Goal: Transaction & Acquisition: Purchase product/service

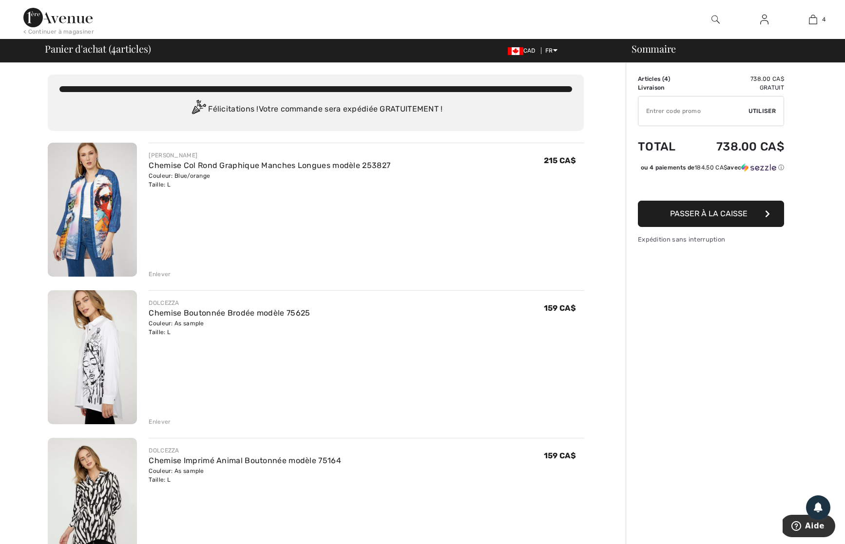
click at [763, 24] on img at bounding box center [764, 20] width 8 height 12
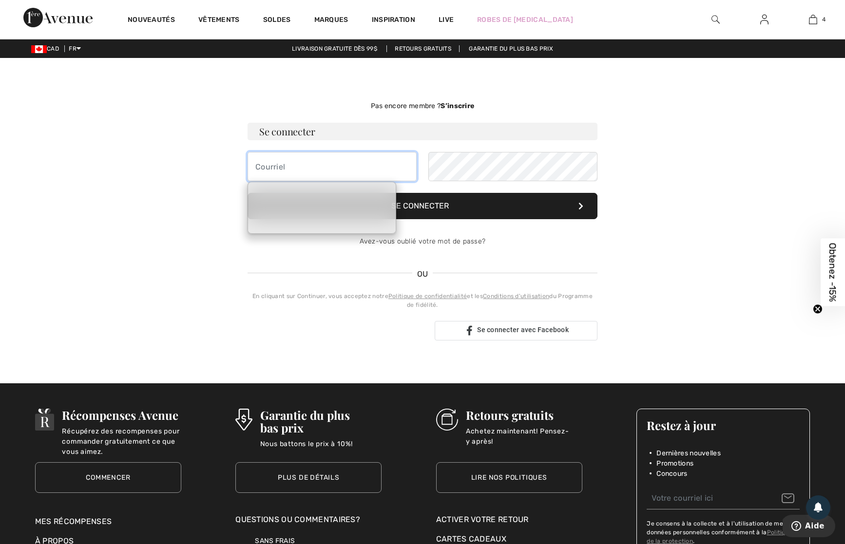
click at [265, 167] on input "email" at bounding box center [331, 166] width 169 height 29
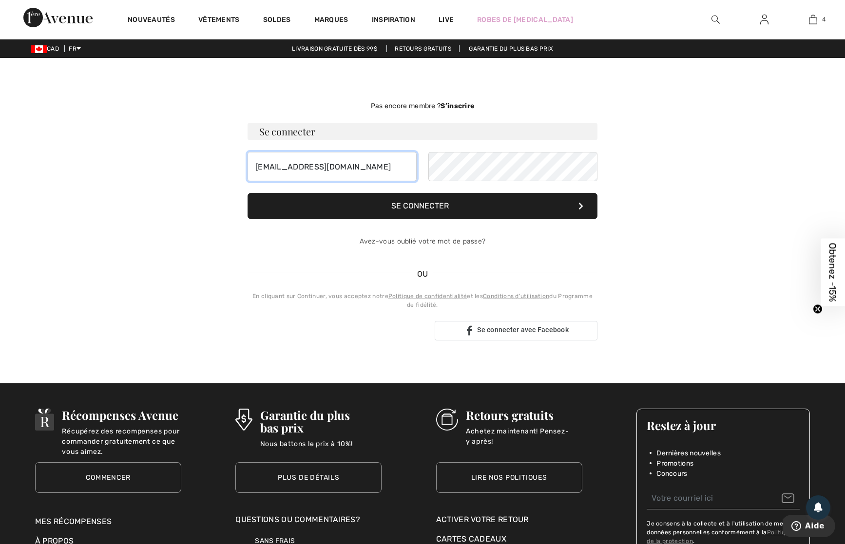
type input "pubsnoel@gmail.com"
click at [453, 205] on button "Se connecter" at bounding box center [422, 206] width 350 height 26
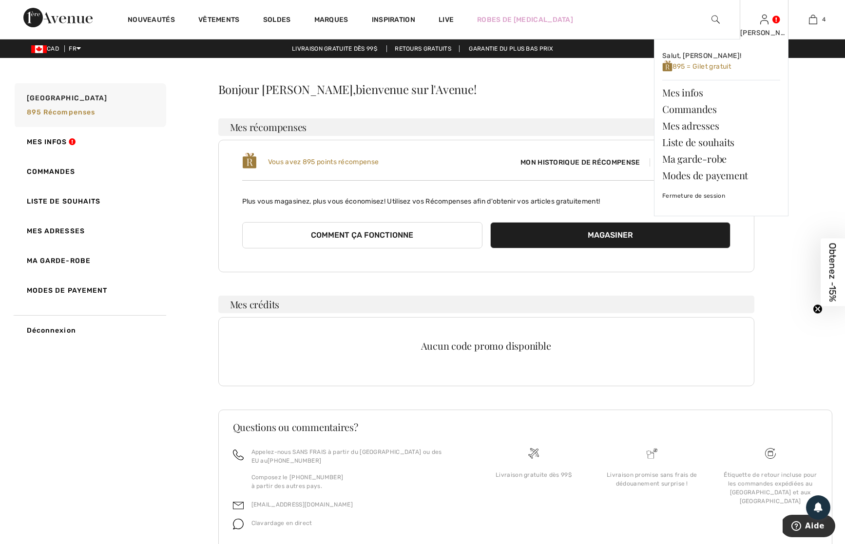
click at [764, 18] on img at bounding box center [764, 20] width 8 height 12
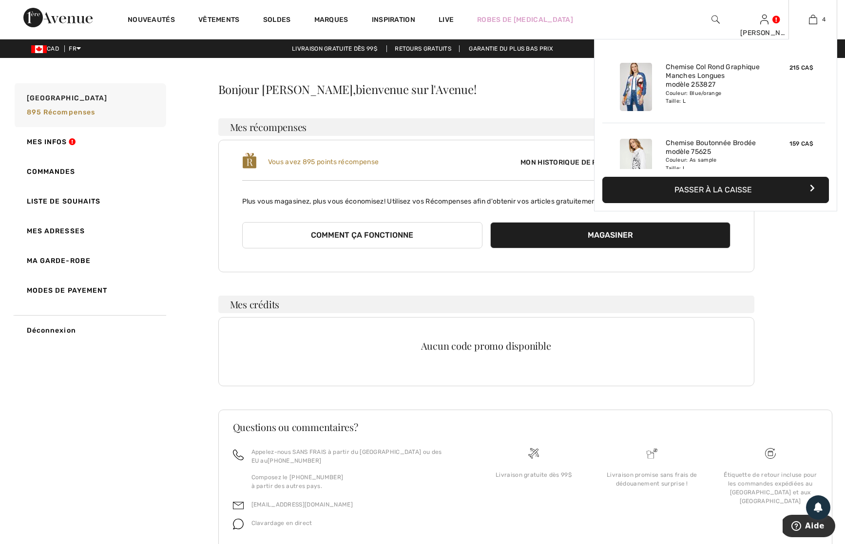
click at [730, 192] on button "Passer à la caisse" at bounding box center [715, 190] width 226 height 26
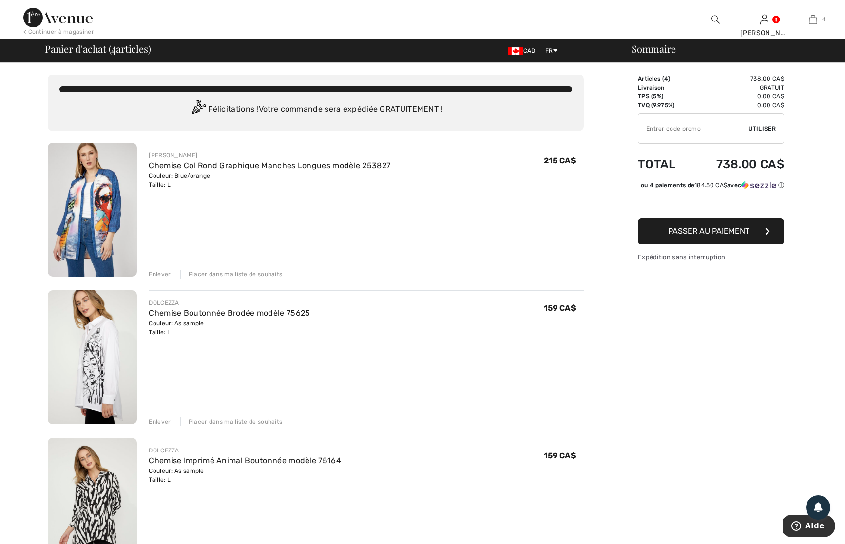
click at [726, 236] on span "Passer au paiement" at bounding box center [708, 230] width 81 height 9
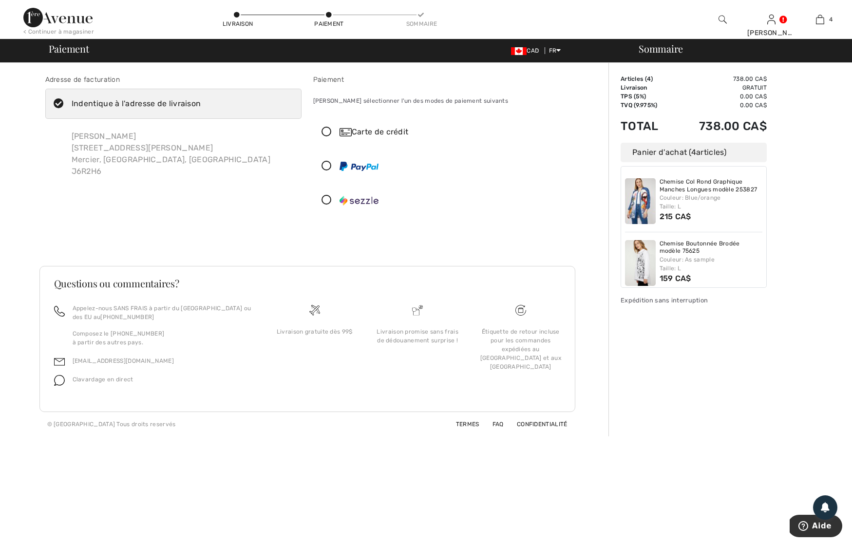
click at [326, 132] on icon at bounding box center [327, 132] width 26 height 10
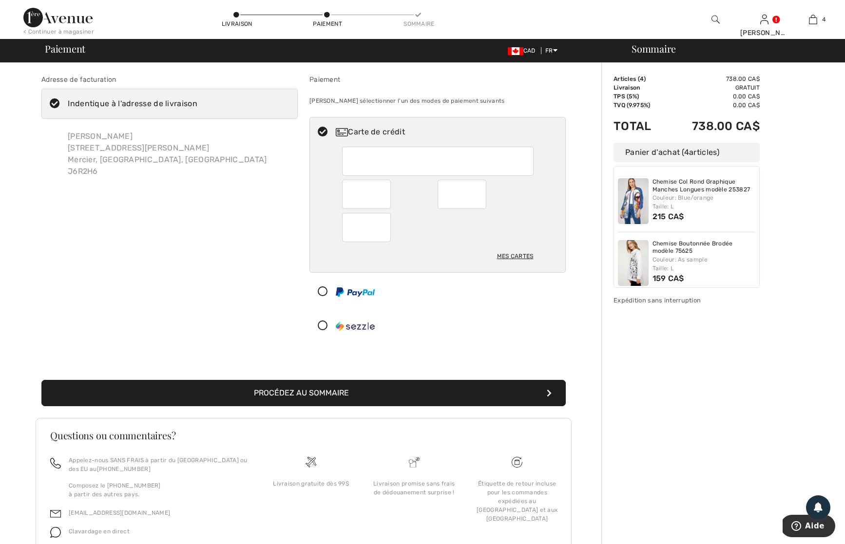
click at [643, 204] on img at bounding box center [633, 201] width 31 height 46
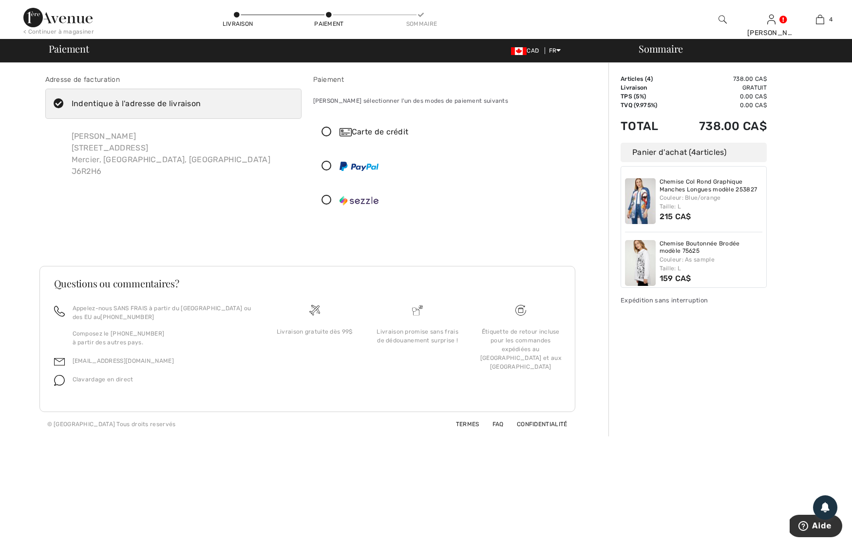
click at [633, 259] on img at bounding box center [640, 263] width 31 height 46
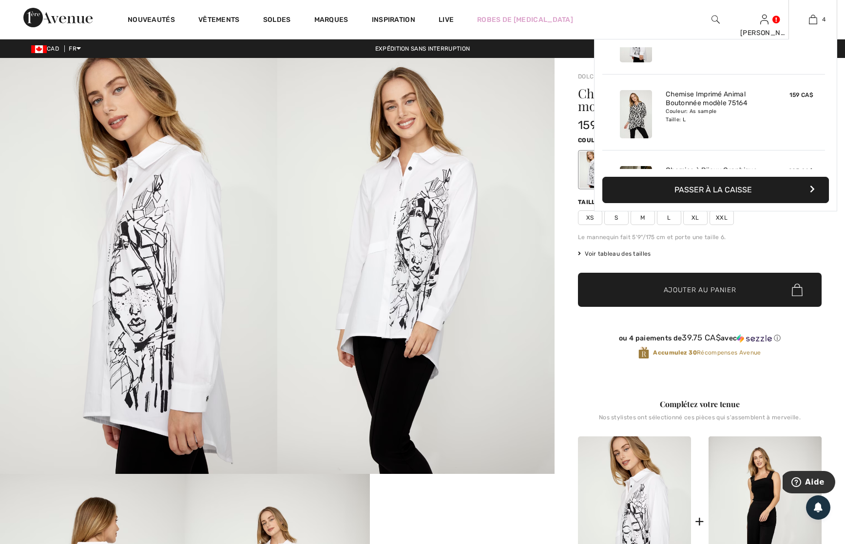
scroll to position [126, 0]
click at [627, 119] on img at bounding box center [636, 113] width 32 height 48
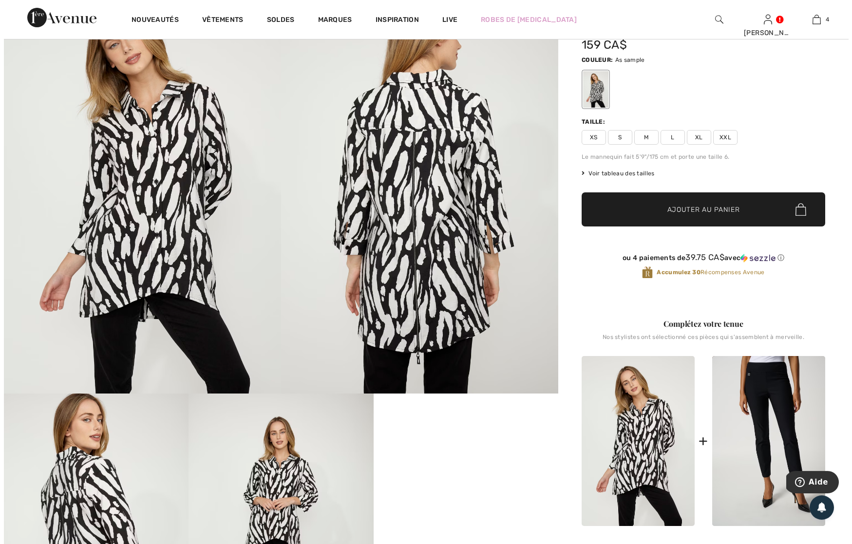
scroll to position [117, 0]
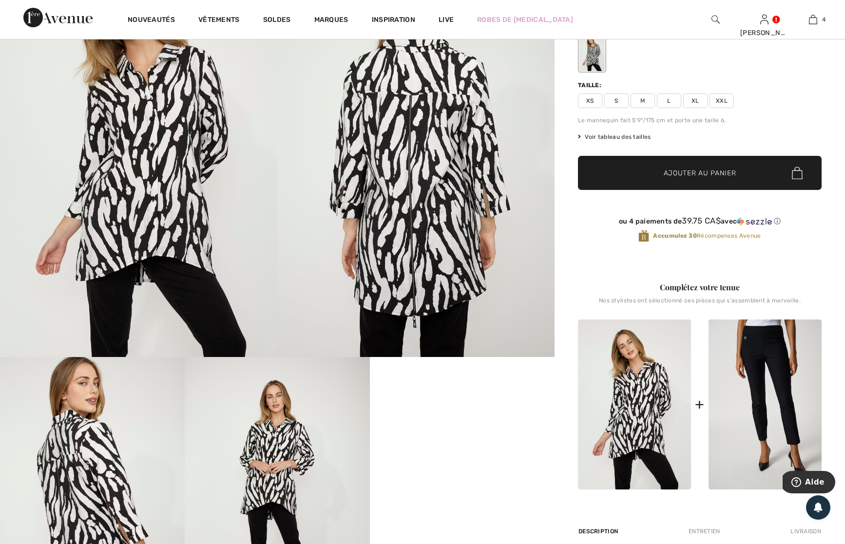
click at [431, 313] on img at bounding box center [415, 149] width 277 height 416
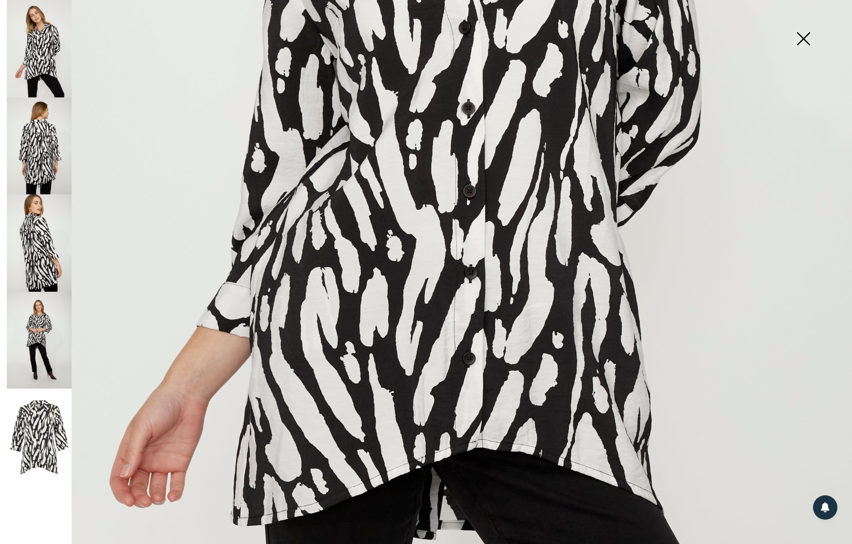
scroll to position [518, 0]
click at [44, 233] on img at bounding box center [39, 242] width 65 height 97
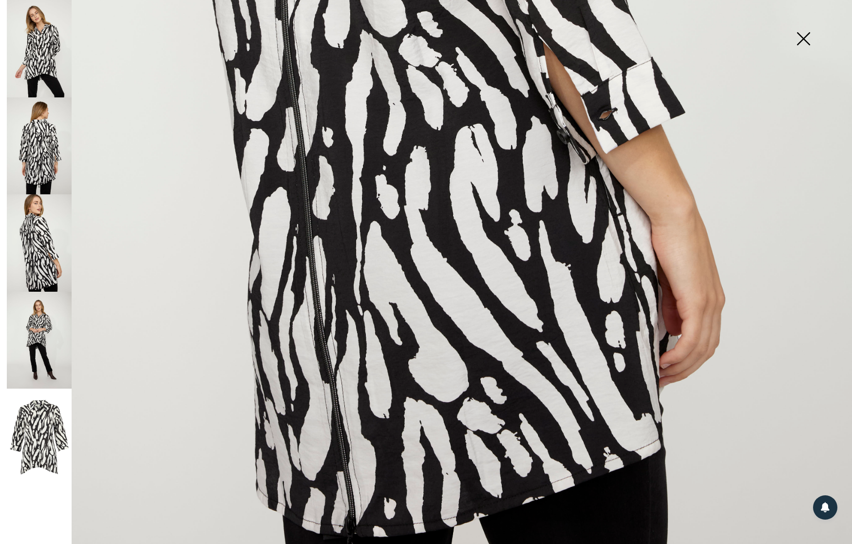
scroll to position [714, 0]
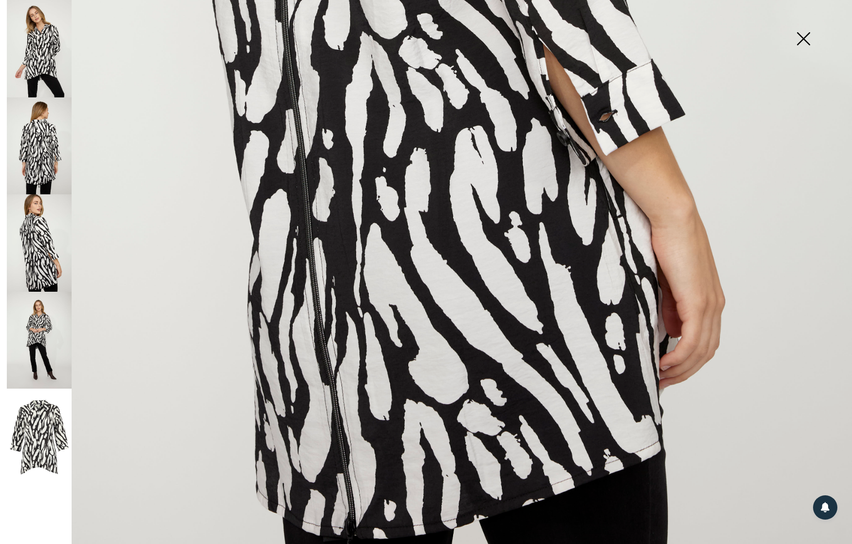
click at [42, 152] on img at bounding box center [39, 145] width 65 height 97
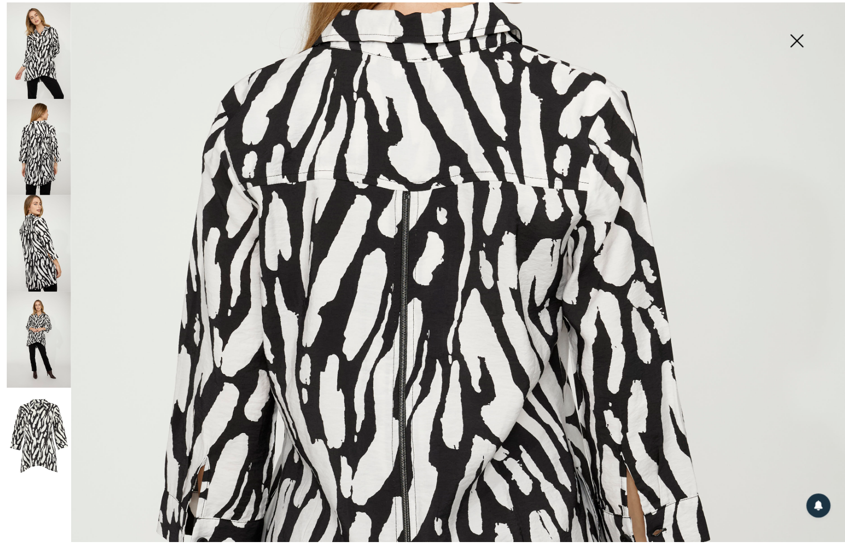
scroll to position [232, 0]
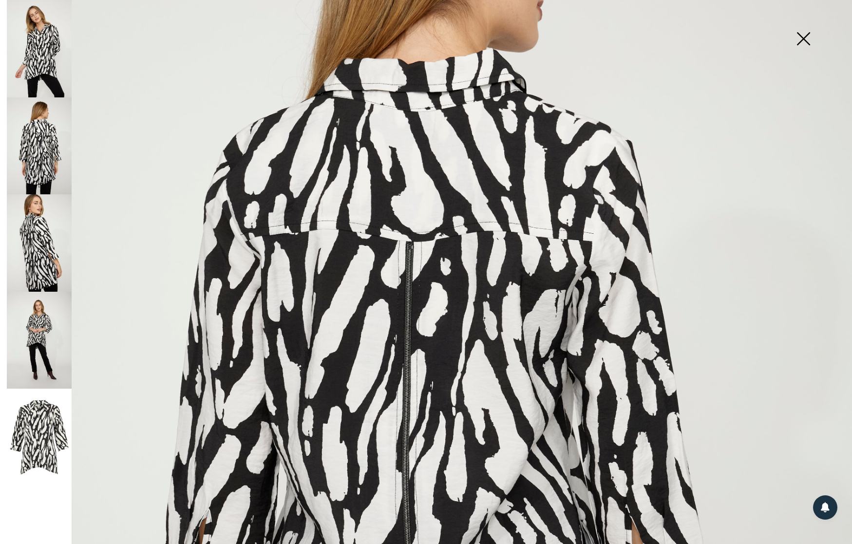
click at [804, 39] on img at bounding box center [803, 40] width 49 height 50
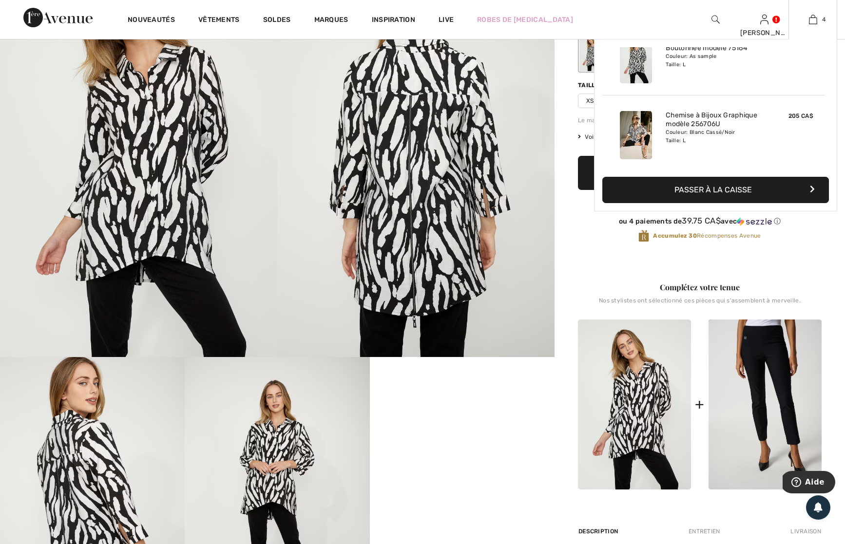
scroll to position [182, 0]
click at [641, 133] on img at bounding box center [636, 133] width 32 height 48
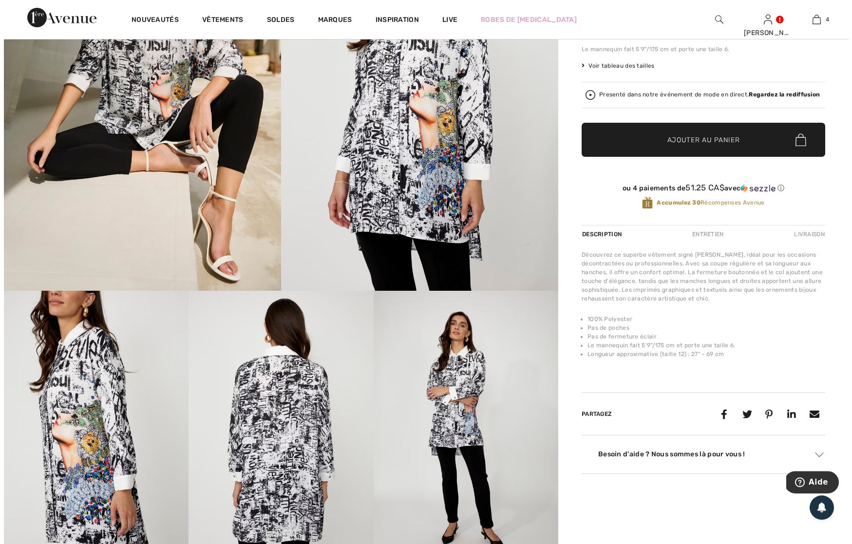
scroll to position [320, 0]
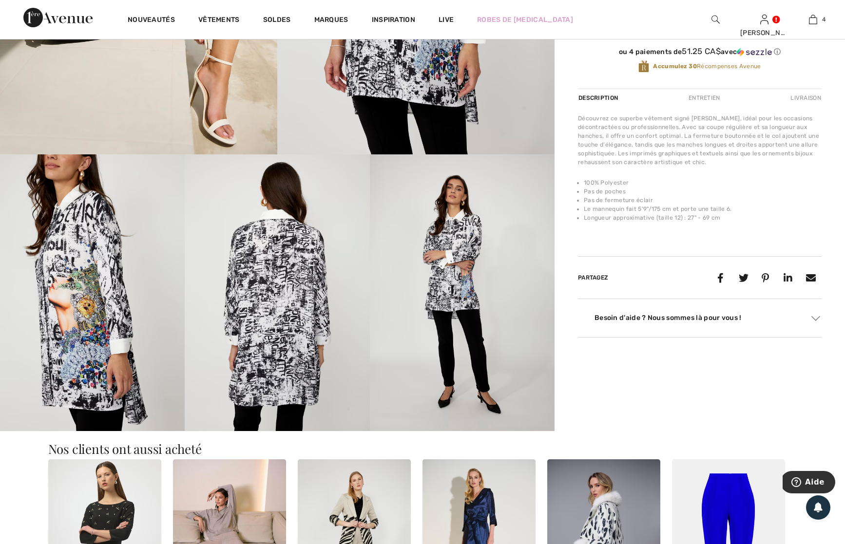
click at [457, 293] on img at bounding box center [462, 292] width 185 height 277
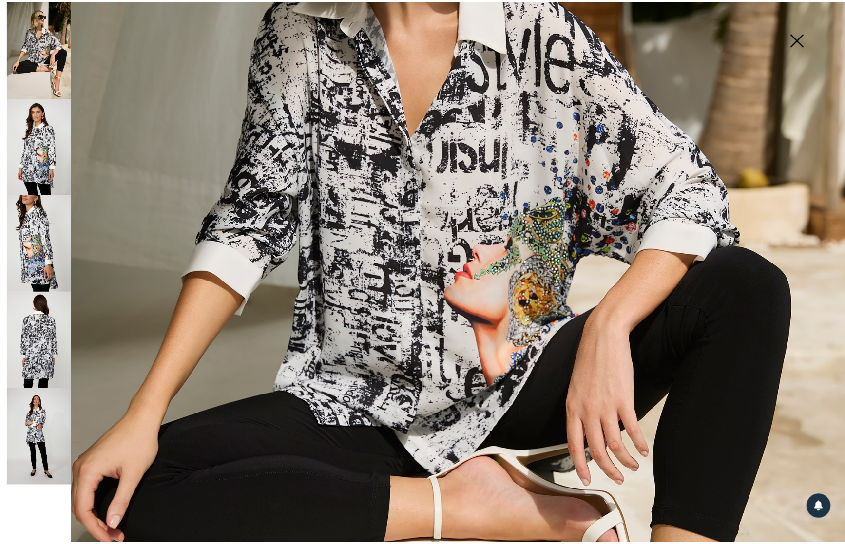
scroll to position [342, 0]
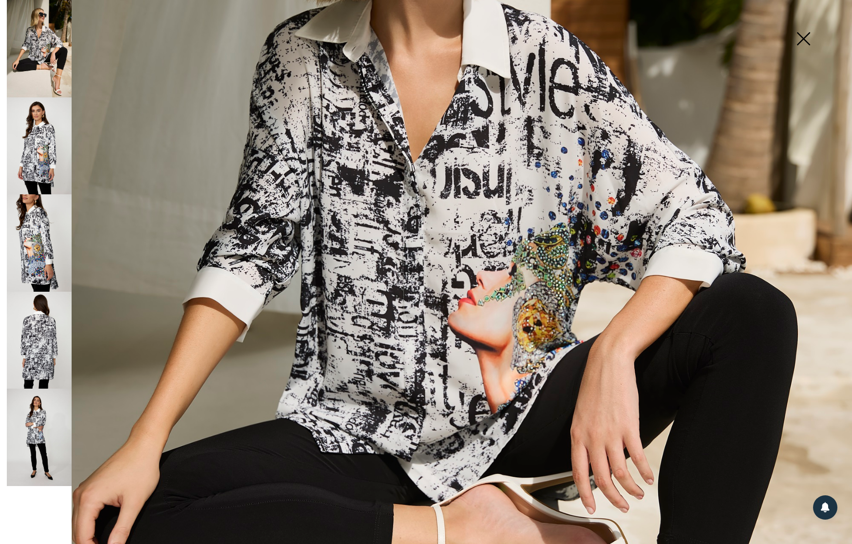
click at [536, 336] on img at bounding box center [426, 297] width 852 height 1278
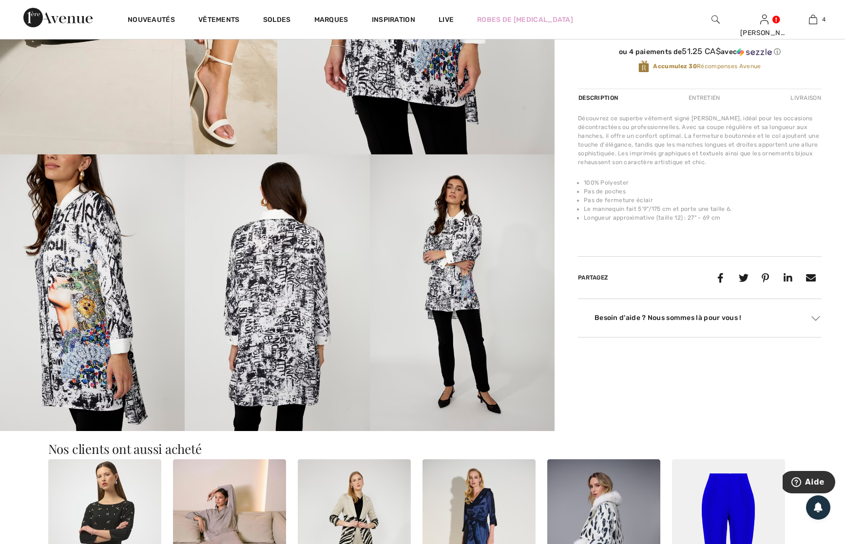
click at [447, 273] on img at bounding box center [462, 292] width 185 height 277
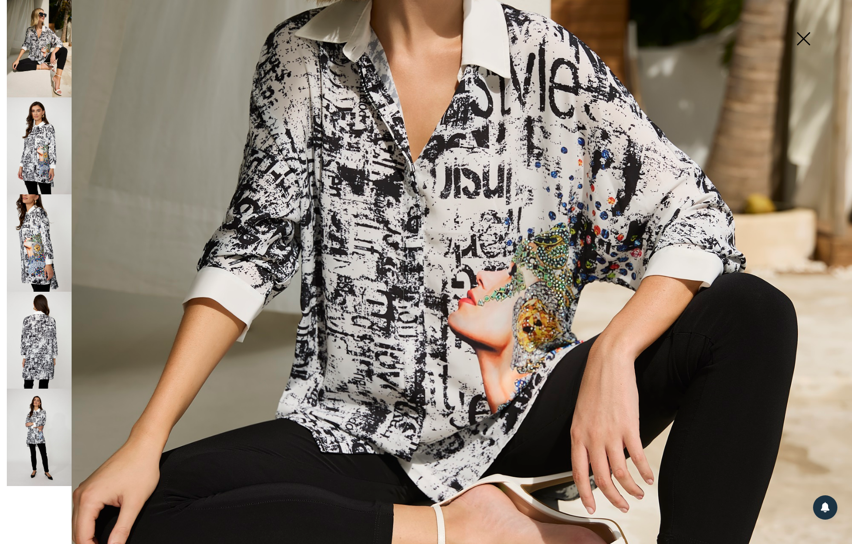
click at [803, 37] on img at bounding box center [803, 40] width 49 height 50
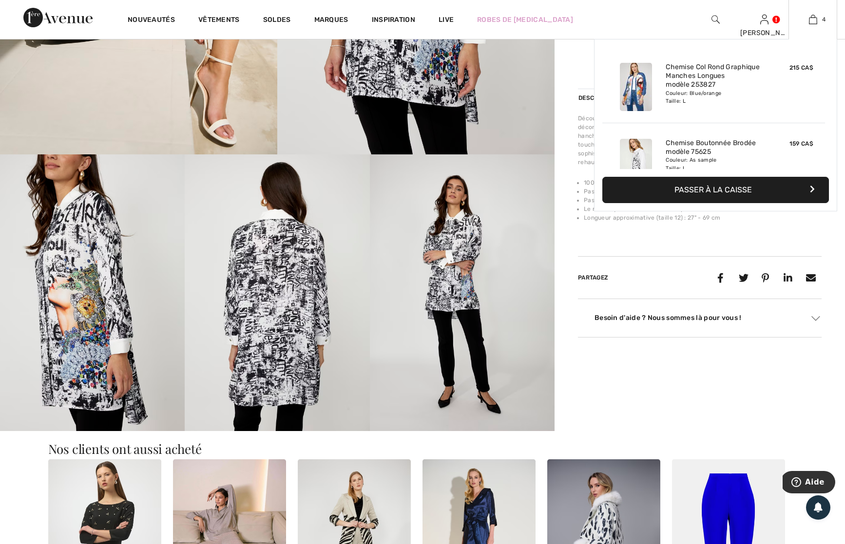
scroll to position [0, 0]
click at [736, 192] on button "Passer à la caisse" at bounding box center [715, 190] width 226 height 26
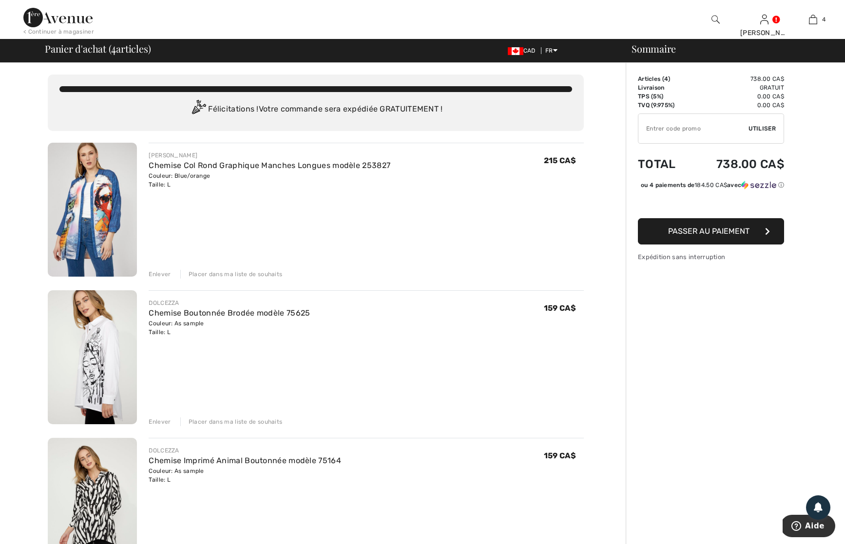
click at [158, 275] on div "Enlever" at bounding box center [160, 274] width 22 height 9
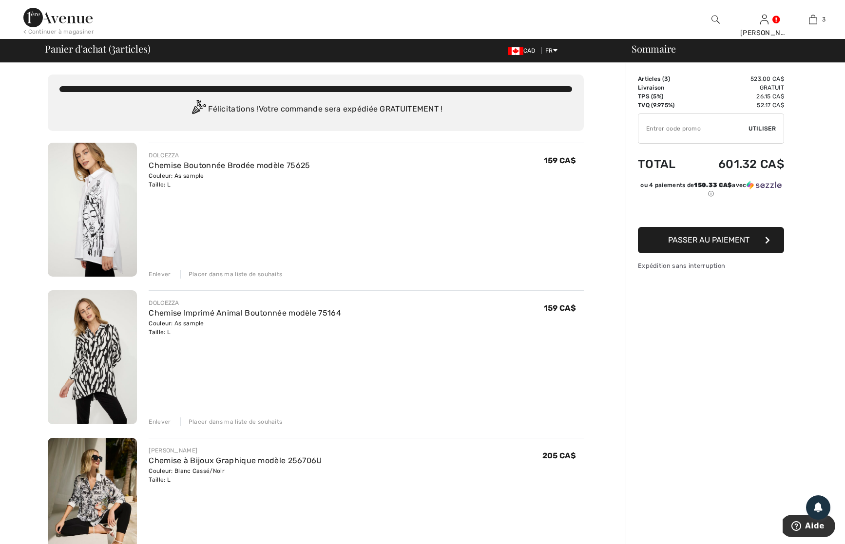
click at [167, 423] on div "Enlever" at bounding box center [160, 421] width 22 height 9
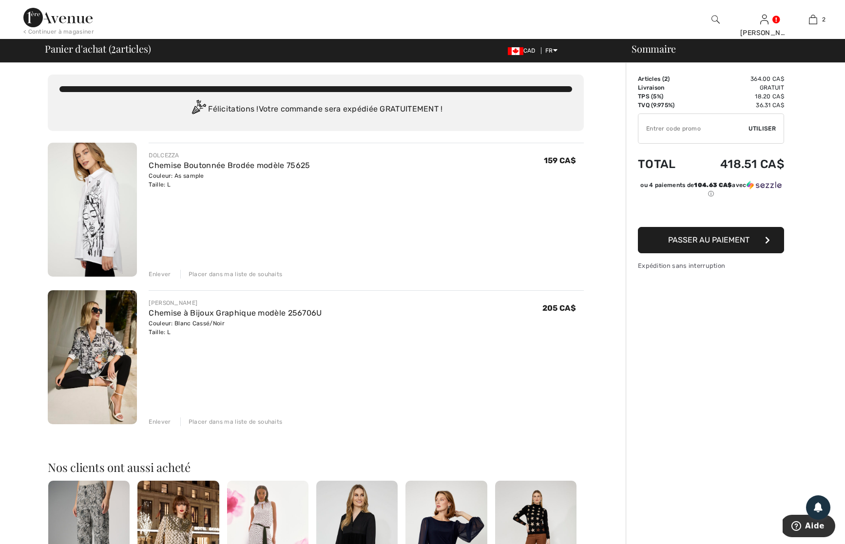
click at [695, 241] on span "Passer au paiement" at bounding box center [708, 239] width 81 height 9
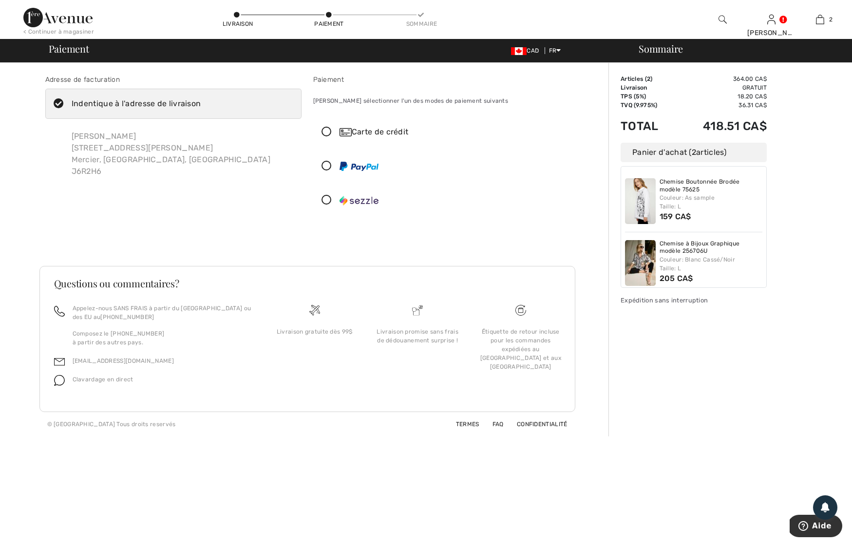
click at [329, 133] on icon at bounding box center [327, 132] width 26 height 10
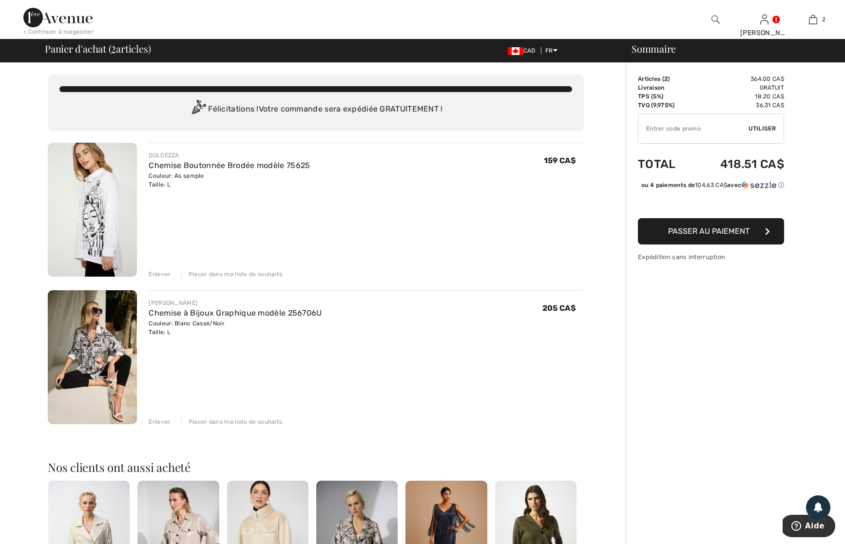
click at [742, 128] on input "TEXT" at bounding box center [693, 128] width 110 height 29
type input "GC005016332"
click at [756, 131] on span "Utiliser" at bounding box center [761, 128] width 27 height 9
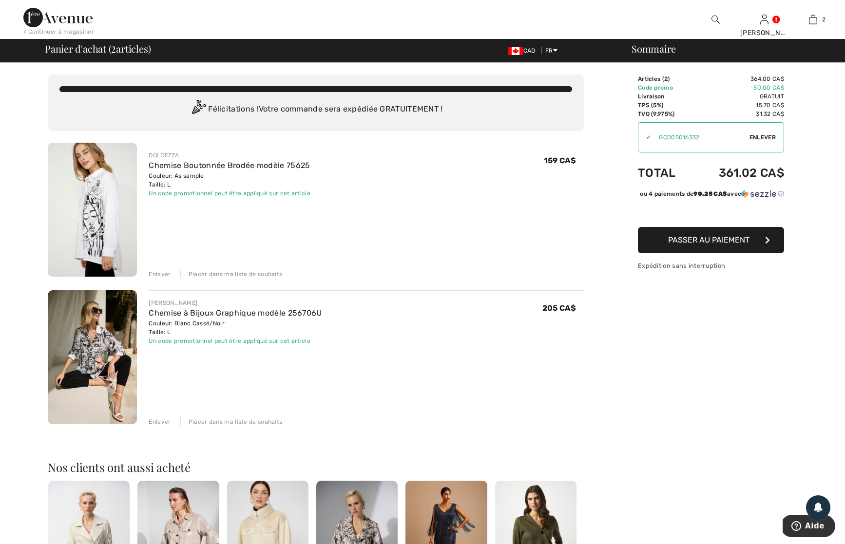
click at [683, 245] on span "Passer au paiement" at bounding box center [708, 239] width 81 height 9
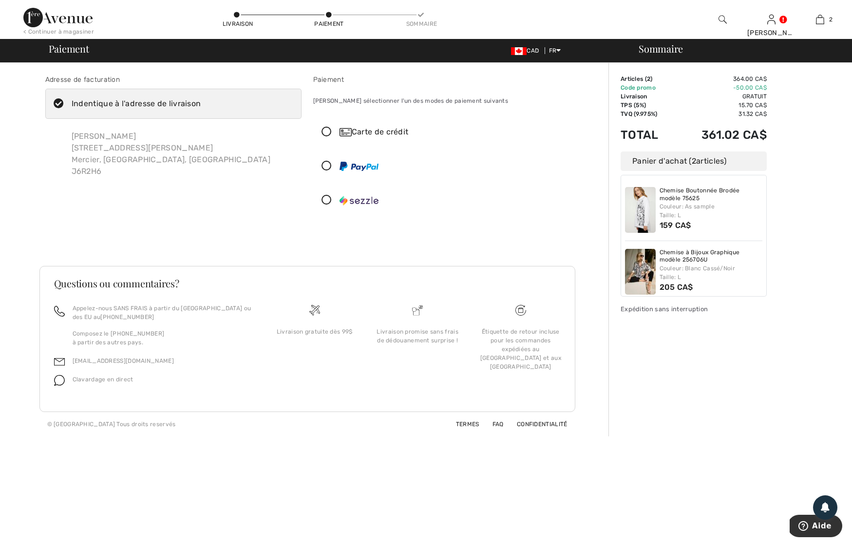
click at [327, 134] on icon at bounding box center [327, 132] width 26 height 10
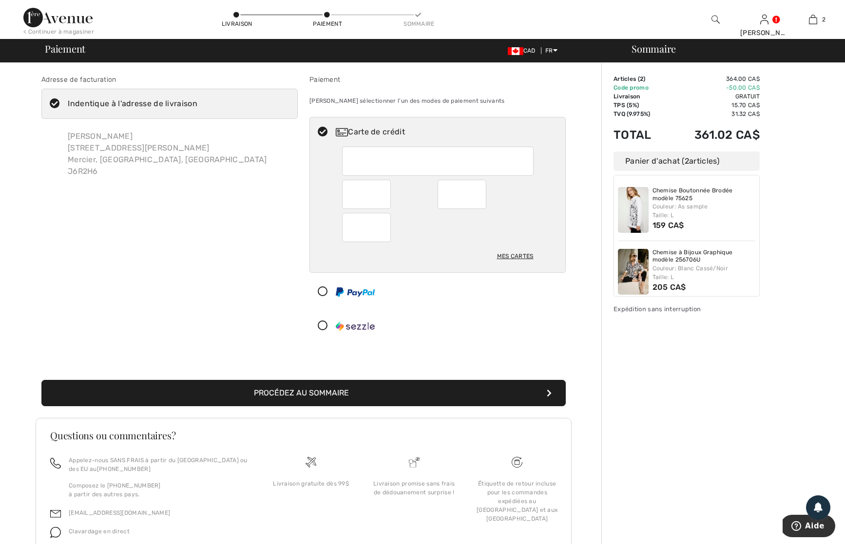
click at [343, 392] on button "Procédez au sommaire" at bounding box center [303, 393] width 524 height 26
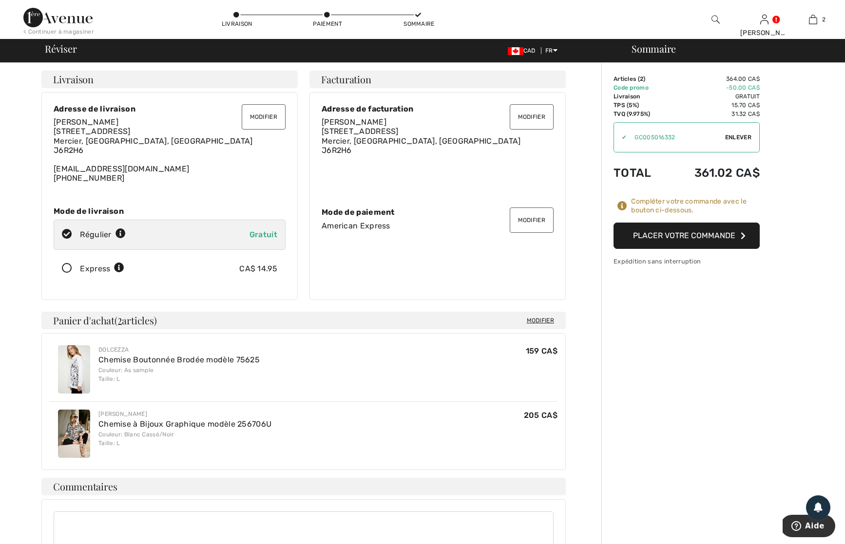
click at [675, 232] on button "Placer votre commande" at bounding box center [686, 236] width 146 height 26
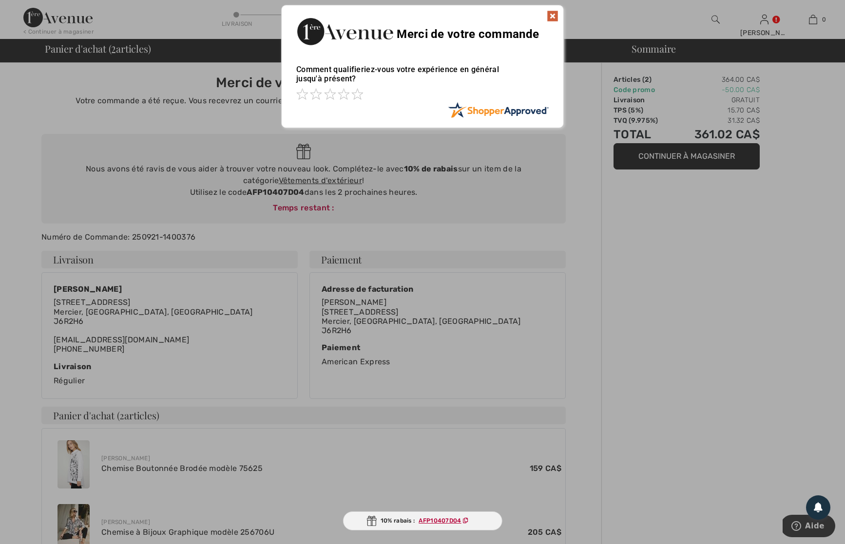
click at [554, 15] on img at bounding box center [552, 16] width 12 height 12
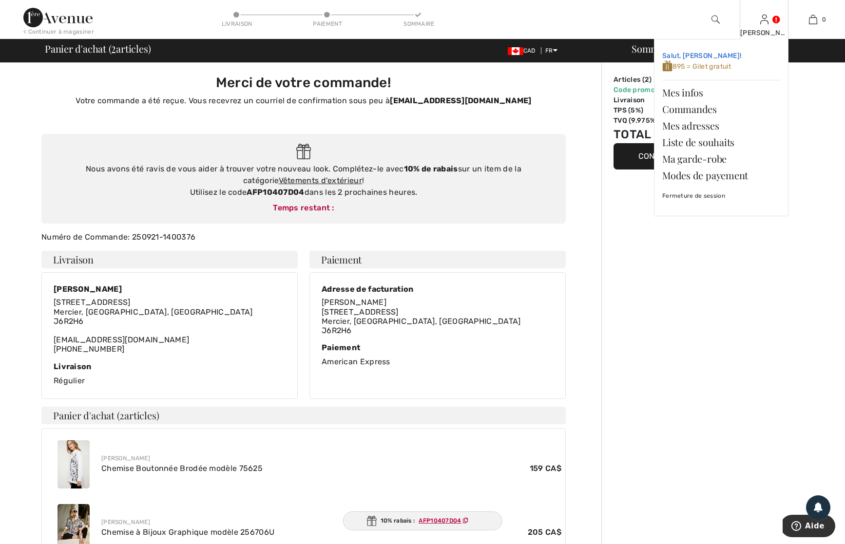
click at [723, 65] on span "895 = Gilet gratuit" at bounding box center [696, 66] width 69 height 8
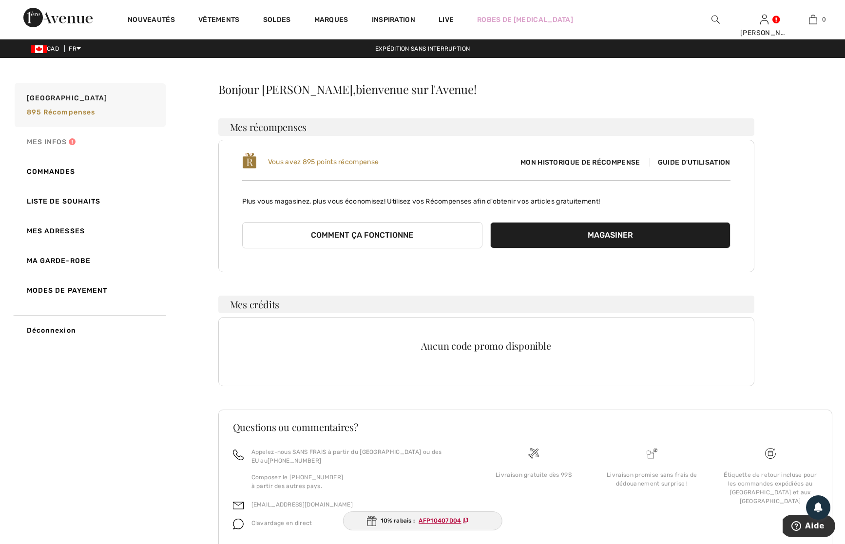
click at [55, 144] on link "Mes infos" at bounding box center [89, 142] width 153 height 30
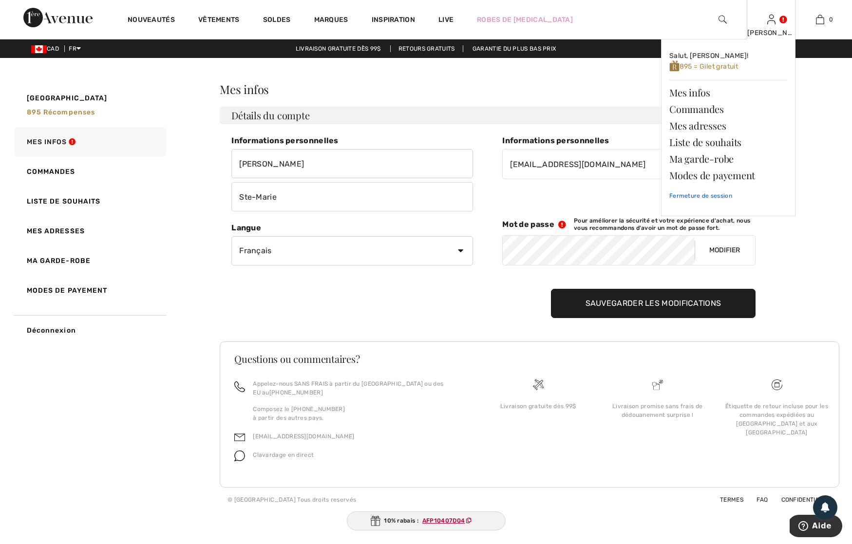
click at [720, 200] on link "Fermeture de session" at bounding box center [728, 196] width 118 height 24
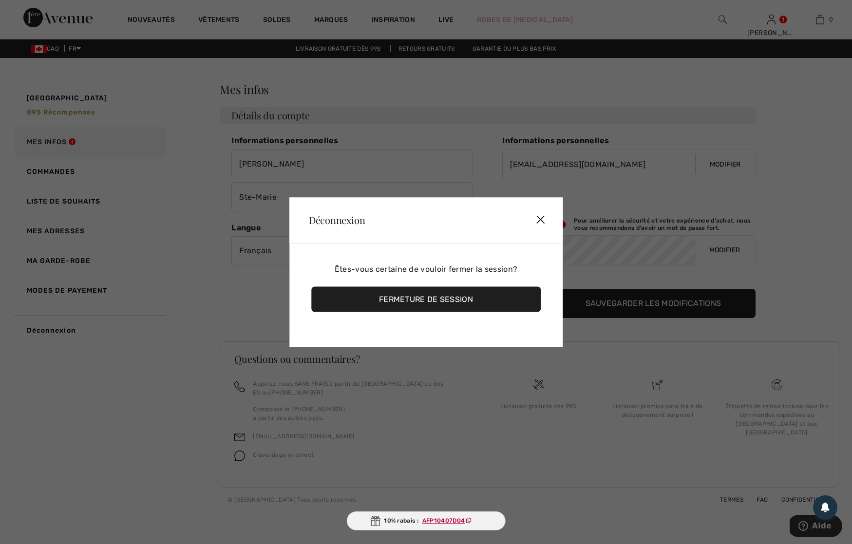
click at [482, 300] on div "Fermeture de session" at bounding box center [425, 298] width 229 height 25
